Goal: Transaction & Acquisition: Subscribe to service/newsletter

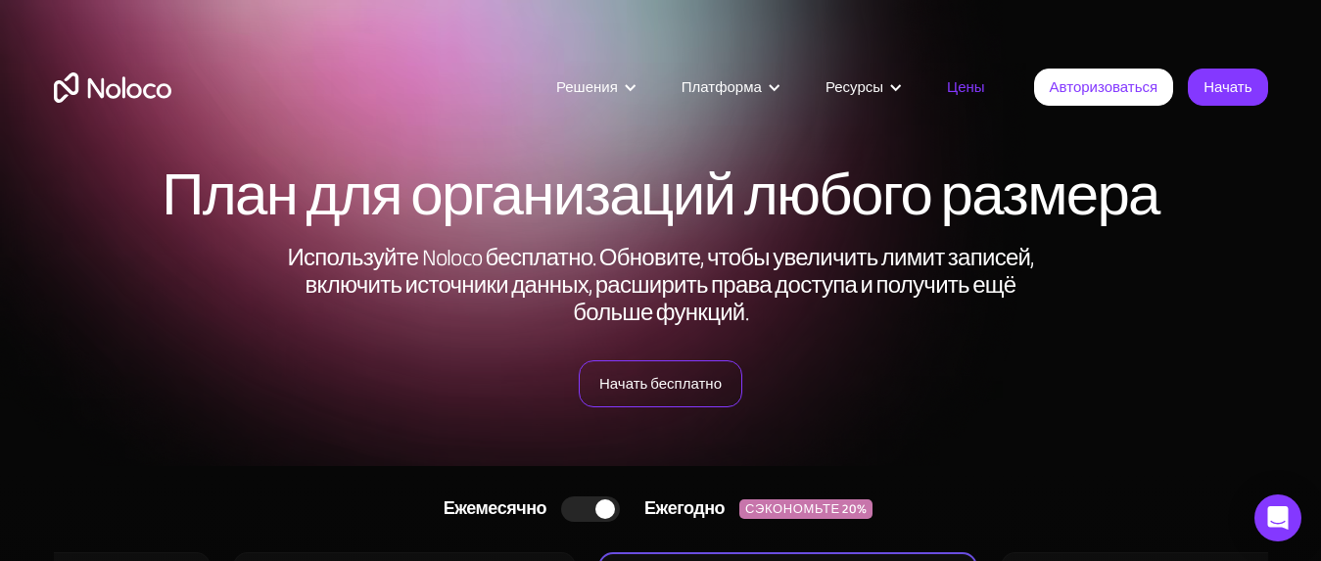
click at [645, 373] on font "Начать бесплатно" at bounding box center [660, 383] width 122 height 27
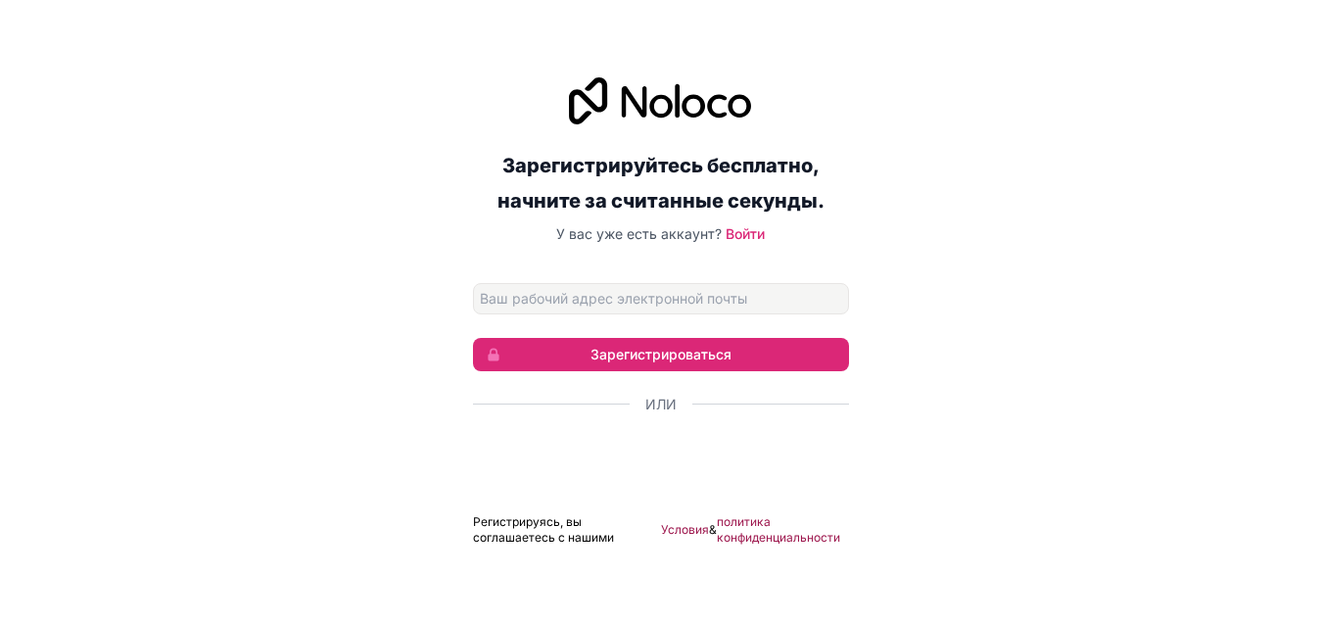
click at [1086, 218] on div "Зарегистрируйтесь бесплатно, начните за считанные секунды. У вас уже есть аккау…" at bounding box center [660, 311] width 1321 height 523
